Goal: Task Accomplishment & Management: Manage account settings

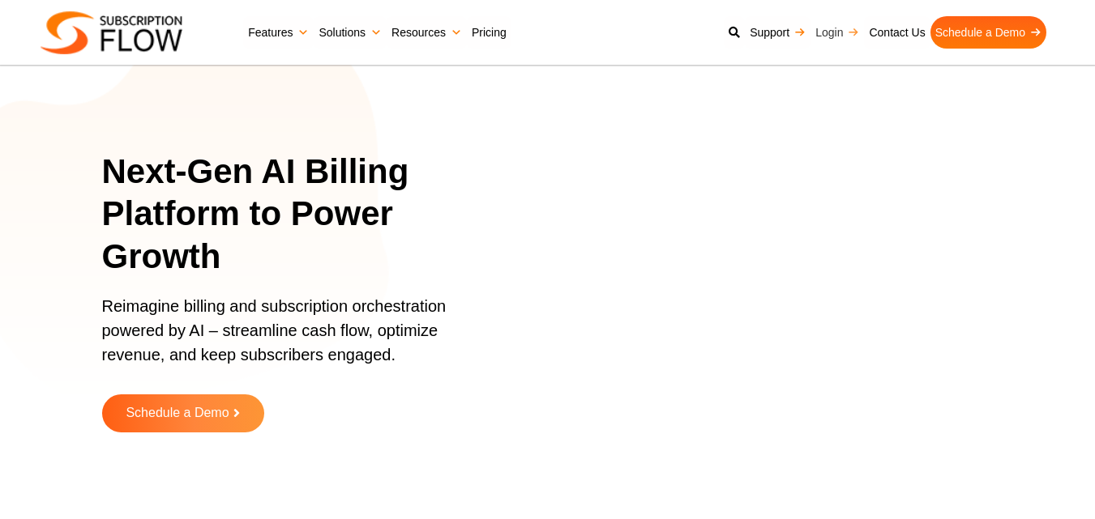
click at [826, 37] on link "Login" at bounding box center [836, 32] width 53 height 32
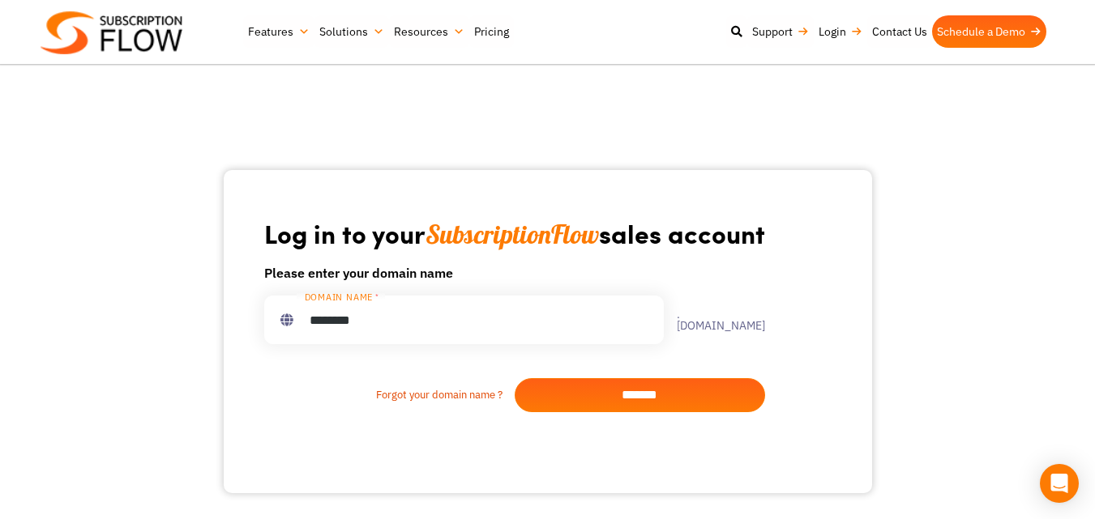
type input "********"
click at [574, 411] on input "*******" at bounding box center [640, 395] width 250 height 34
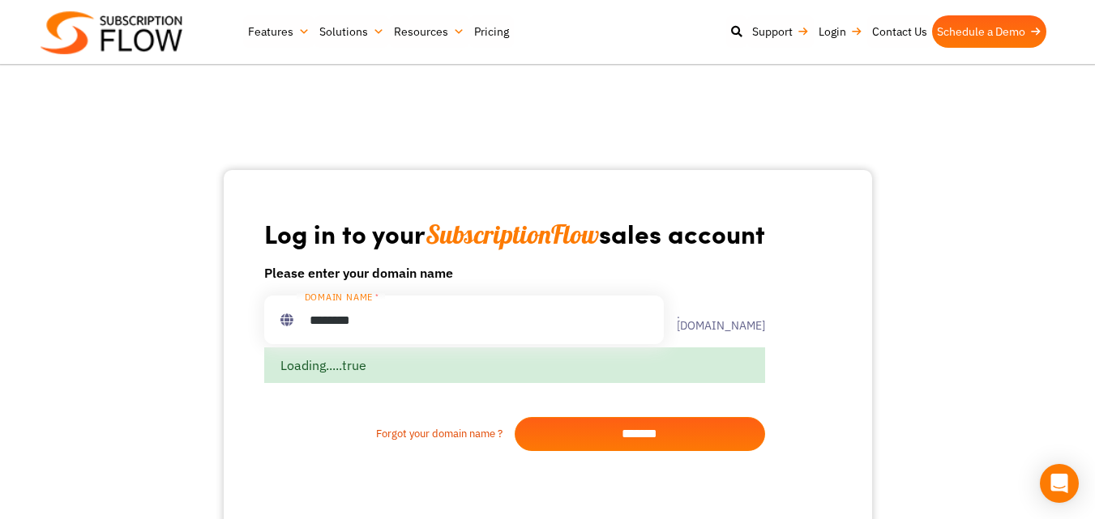
drag, startPoint x: 585, startPoint y: 201, endPoint x: 1032, endPoint y: 197, distance: 447.3
